Goal: Information Seeking & Learning: Learn about a topic

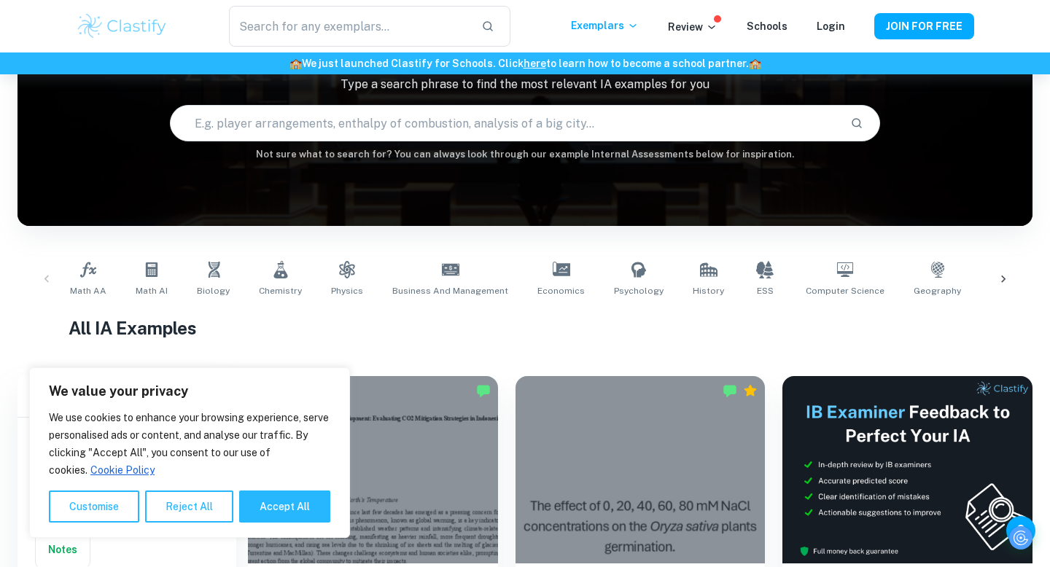
scroll to position [166, 0]
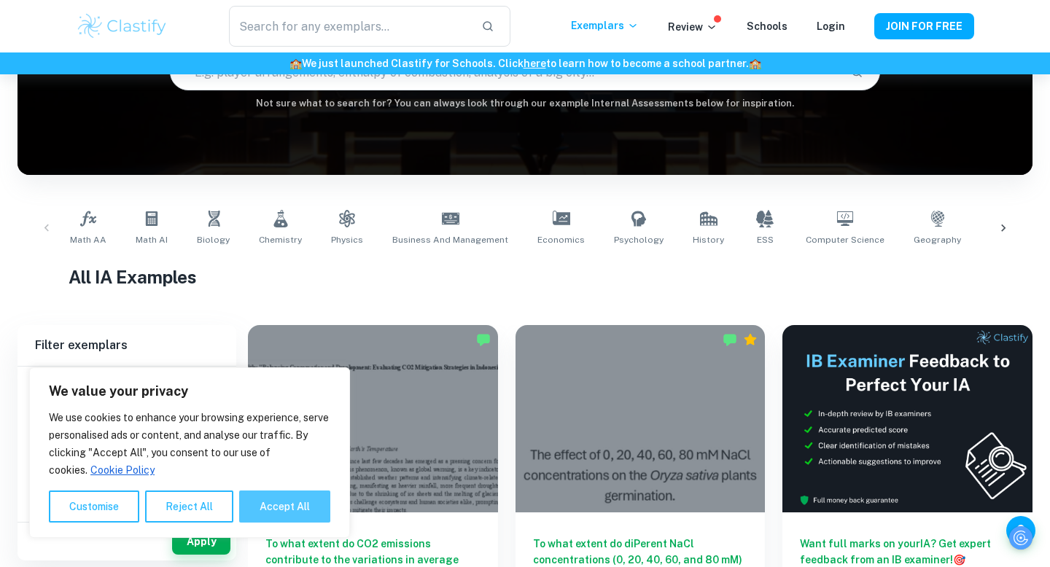
click at [290, 503] on button "Accept All" at bounding box center [284, 507] width 91 height 32
checkbox input "true"
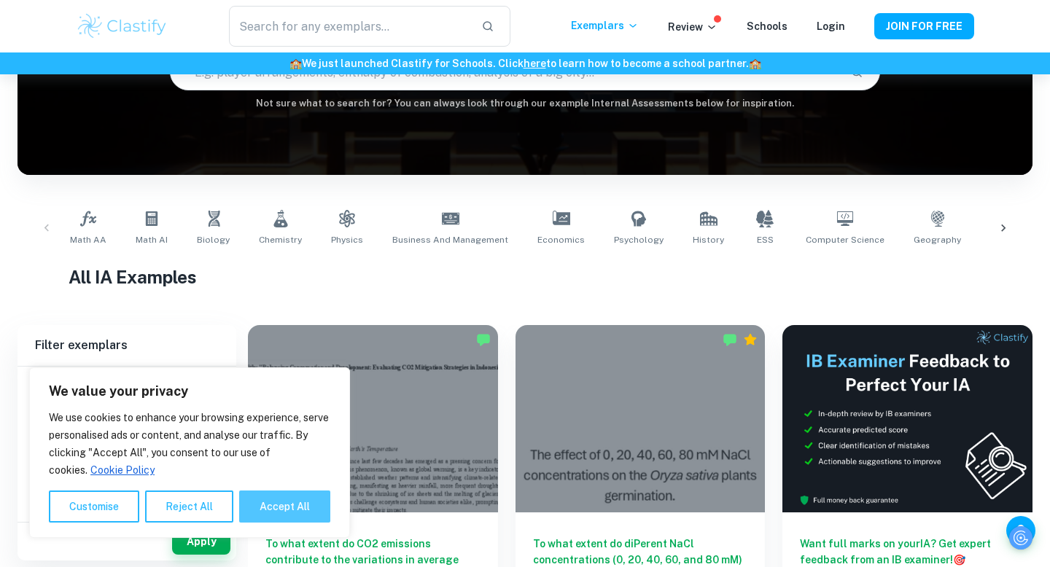
checkbox input "true"
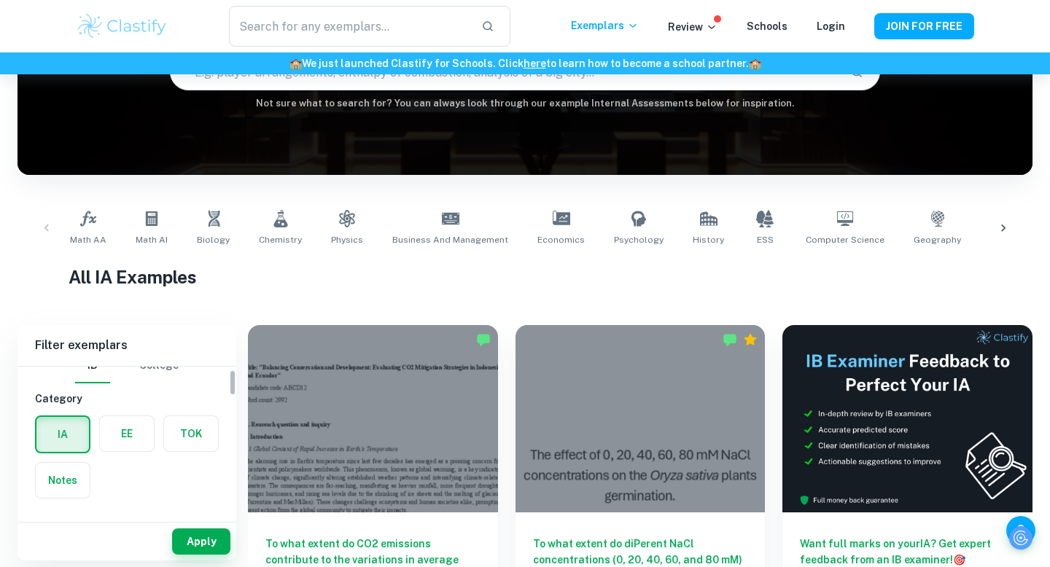
scroll to position [22, 0]
click at [121, 425] on label "button" at bounding box center [127, 430] width 54 height 35
click at [0, 0] on input "radio" at bounding box center [0, 0] width 0 height 0
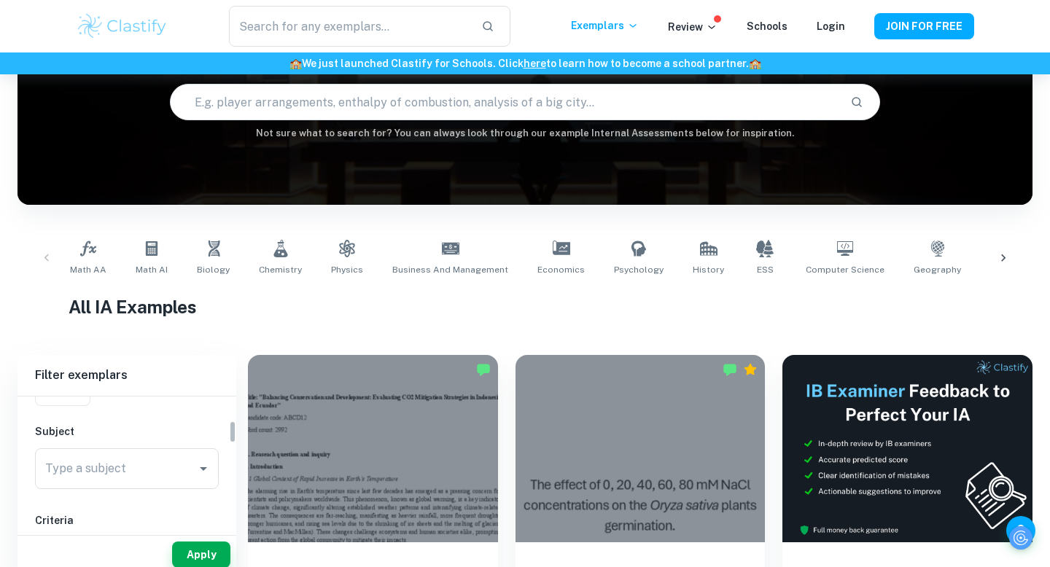
scroll to position [145, 0]
click at [109, 478] on input "Type a subject" at bounding box center [116, 465] width 149 height 28
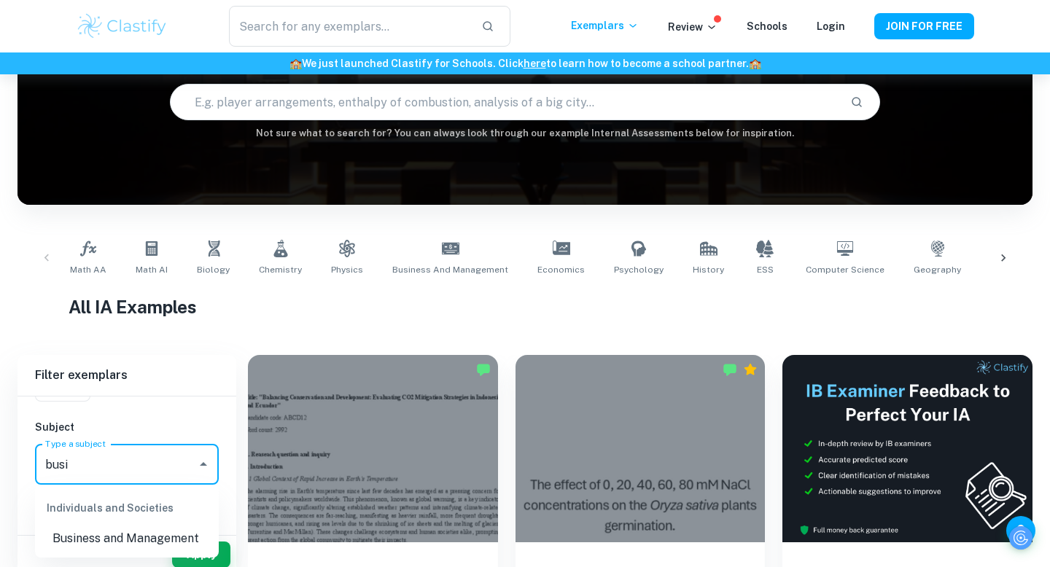
click at [117, 527] on li "Business and Management" at bounding box center [127, 539] width 184 height 26
type input "Business and Management"
click at [206, 543] on button "Apply" at bounding box center [201, 555] width 58 height 26
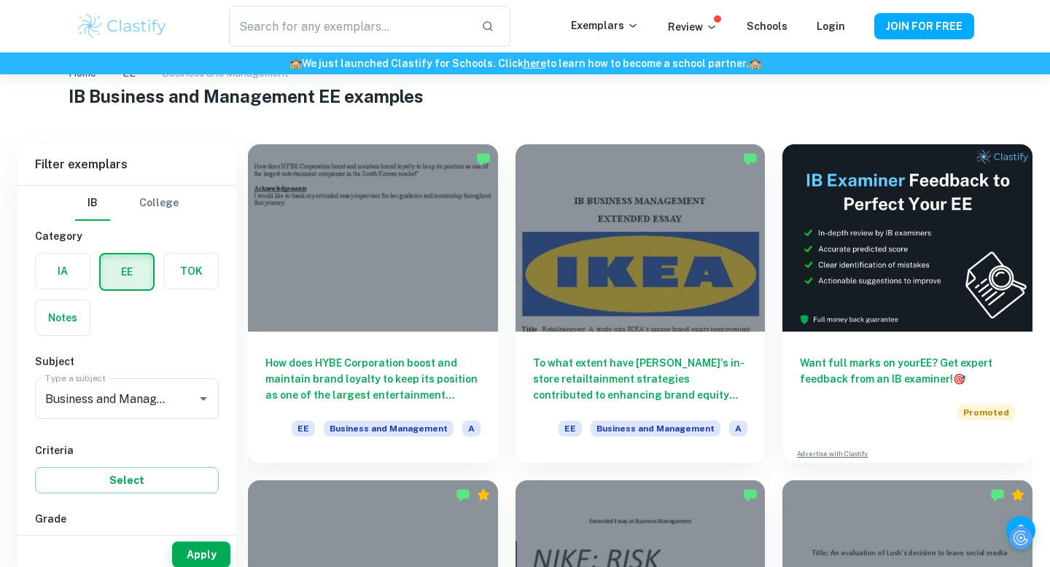
scroll to position [54, 0]
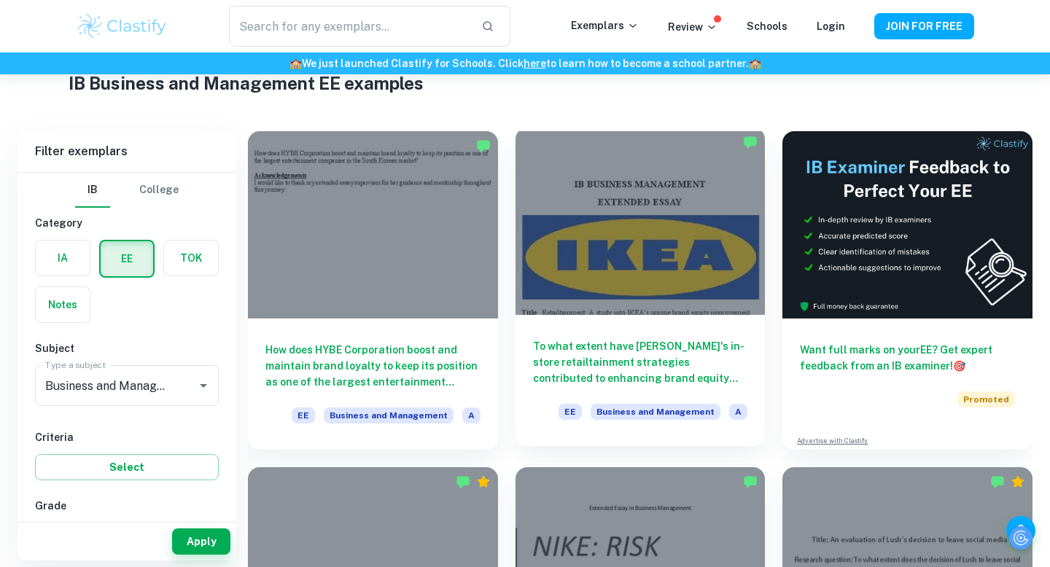
click at [662, 368] on h6 "To what extent have [PERSON_NAME]'s in-store retailtainment strategies contribu…" at bounding box center [640, 362] width 215 height 48
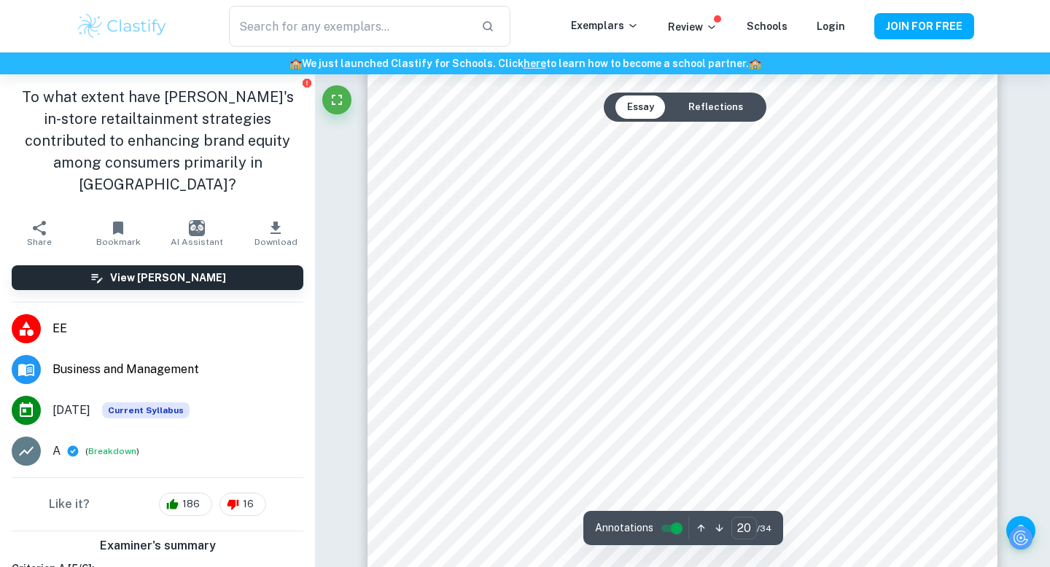
scroll to position [17456, 0]
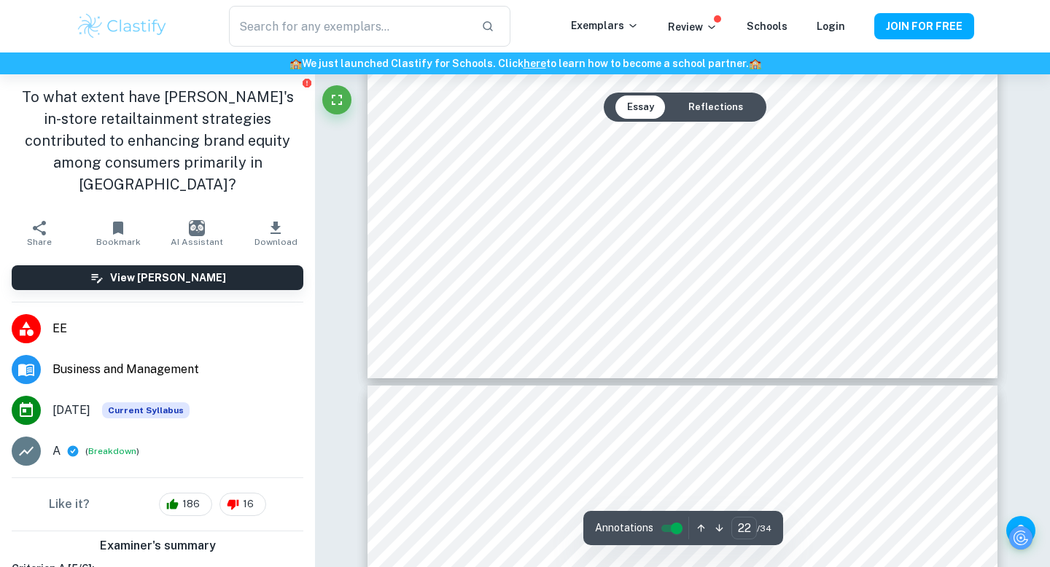
type input "23"
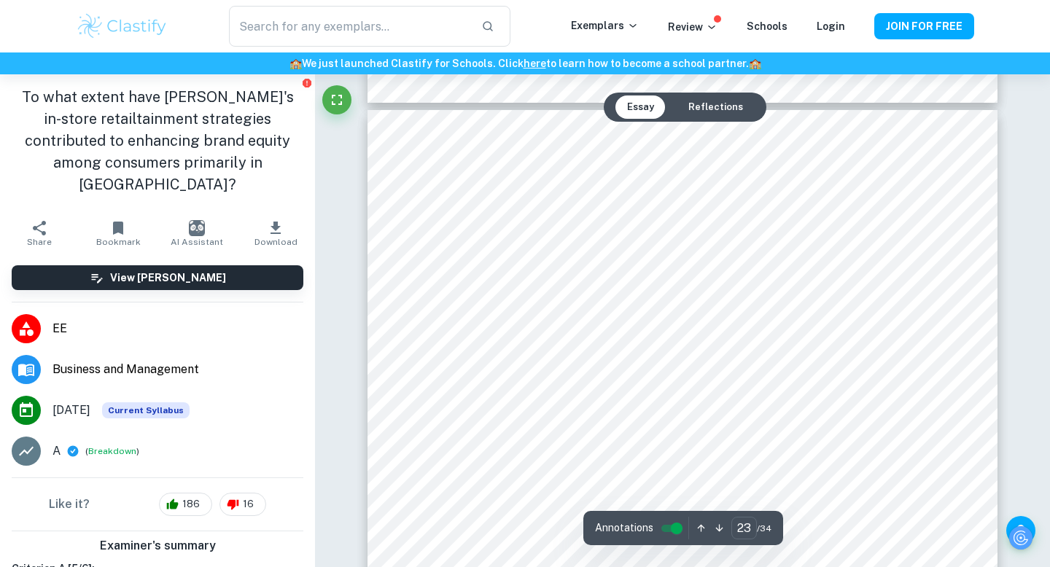
scroll to position [20202, 0]
